Goal: Browse casually: Explore the website without a specific task or goal

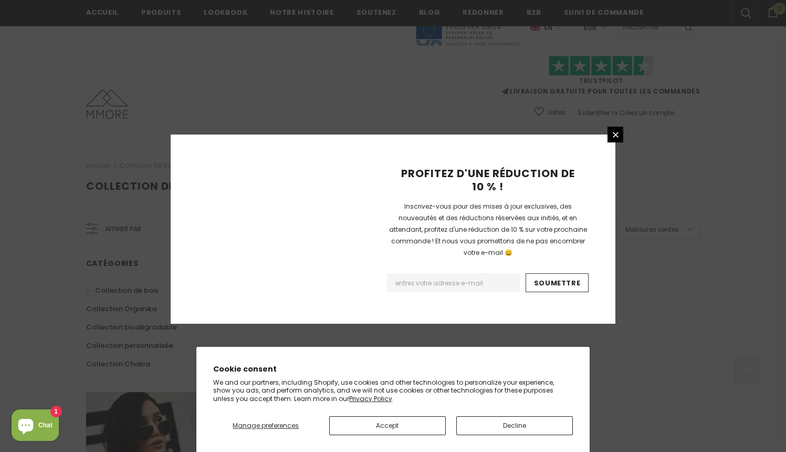
scroll to position [650, 0]
